Goal: Task Accomplishment & Management: Manage account settings

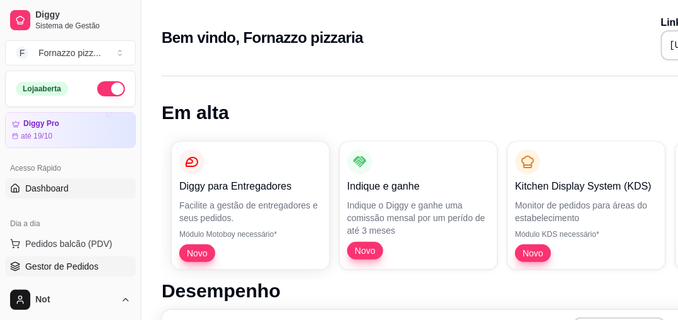
click at [71, 262] on span "Gestor de Pedidos" at bounding box center [61, 267] width 73 height 13
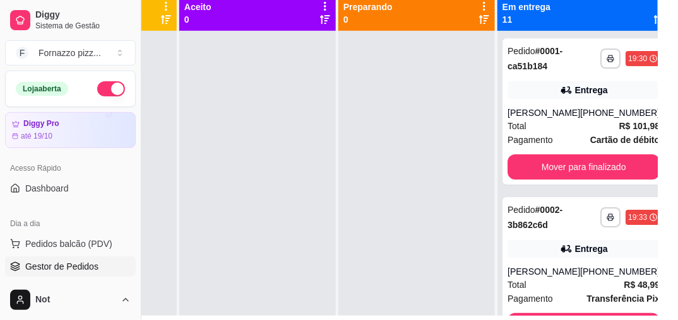
scroll to position [144, 141]
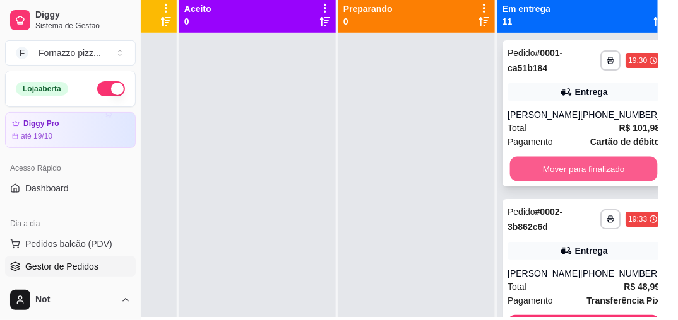
click at [602, 181] on button "Mover para finalizado" at bounding box center [584, 169] width 148 height 25
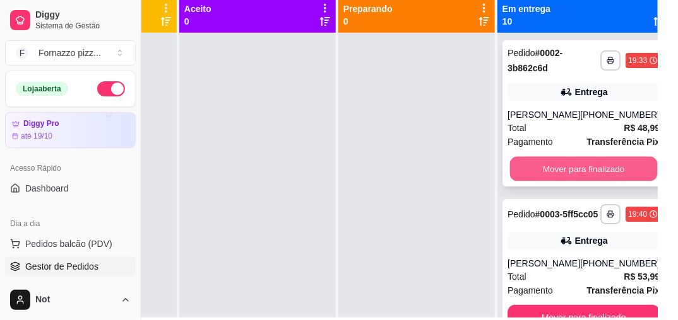
click at [592, 165] on button "Mover para finalizado" at bounding box center [584, 169] width 148 height 25
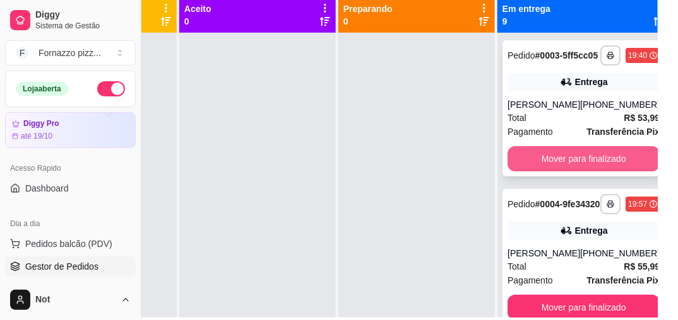
click at [592, 172] on button "Mover para finalizado" at bounding box center [583, 158] width 152 height 25
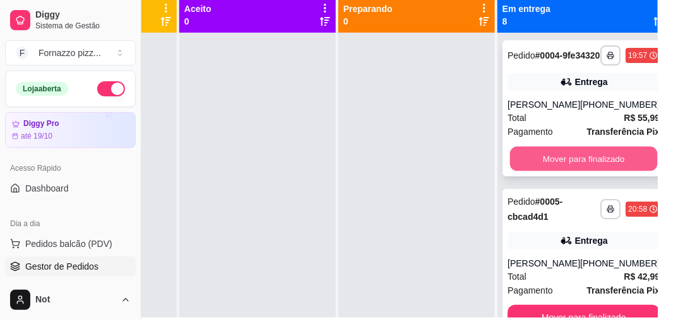
click at [592, 172] on button "Mover para finalizado" at bounding box center [584, 159] width 148 height 25
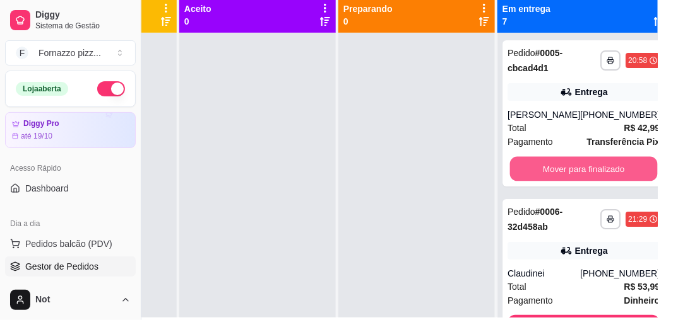
click at [592, 172] on button "Mover para finalizado" at bounding box center [584, 169] width 148 height 25
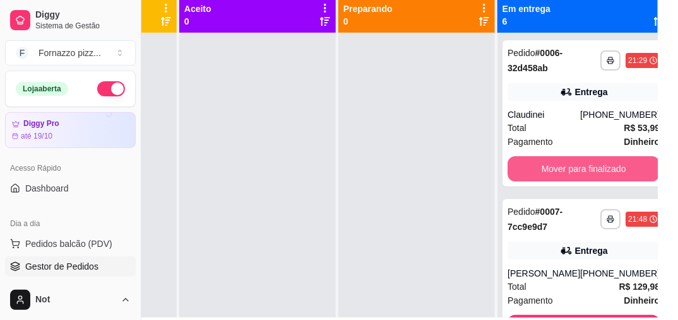
click at [592, 172] on button "Mover para finalizado" at bounding box center [583, 168] width 152 height 25
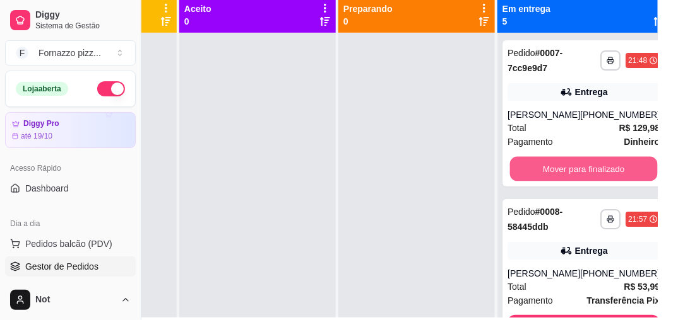
click at [592, 172] on button "Mover para finalizado" at bounding box center [584, 169] width 148 height 25
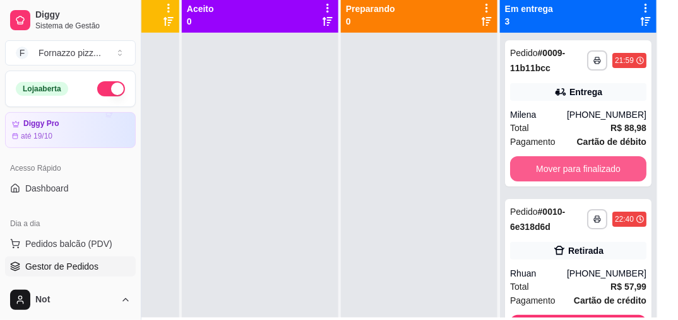
click at [592, 172] on button "Mover para finalizado" at bounding box center [578, 168] width 136 height 25
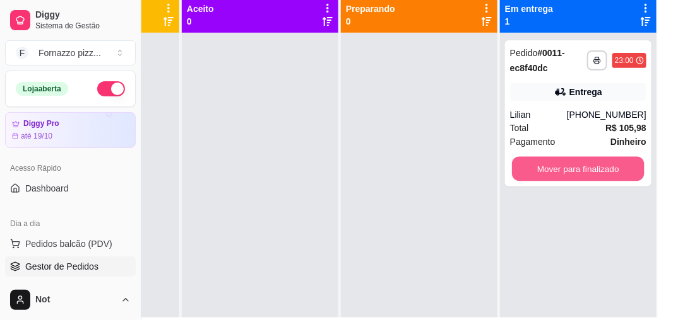
click at [592, 172] on button "Mover para finalizado" at bounding box center [578, 169] width 132 height 25
